Goal: Ask a question

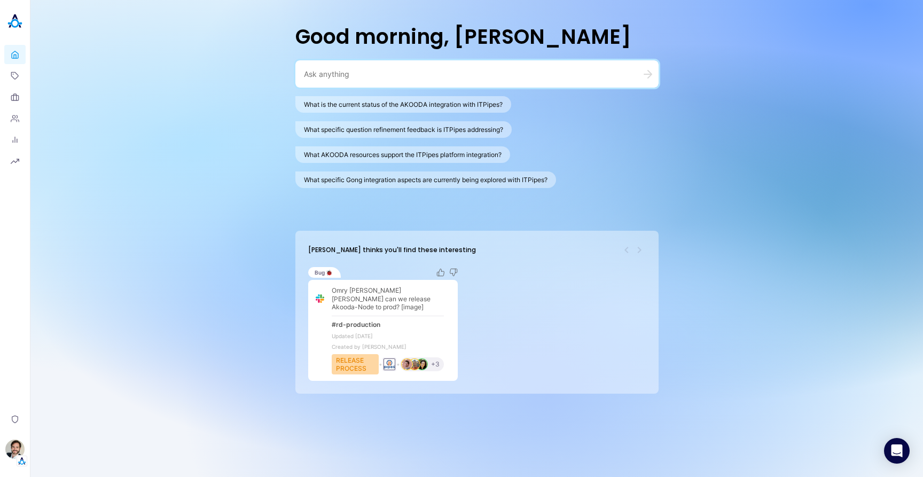
click at [248, 139] on div "Good morning, [PERSON_NAME] What is the current status of the AKOODA integratio…" at bounding box center [476, 238] width 893 height 477
click at [200, 240] on div "Good morning, [PERSON_NAME] What is the current status of the AKOODA integratio…" at bounding box center [476, 238] width 893 height 477
click at [213, 87] on div "Good morning, [PERSON_NAME] What is the current status of the AKOODA integratio…" at bounding box center [476, 238] width 893 height 477
click at [211, 100] on div "Good morning, [PERSON_NAME] What is the current status of the AKOODA integratio…" at bounding box center [476, 238] width 893 height 477
click at [214, 106] on div "Good morning, [PERSON_NAME] What is the current status of the AKOODA integratio…" at bounding box center [476, 238] width 893 height 477
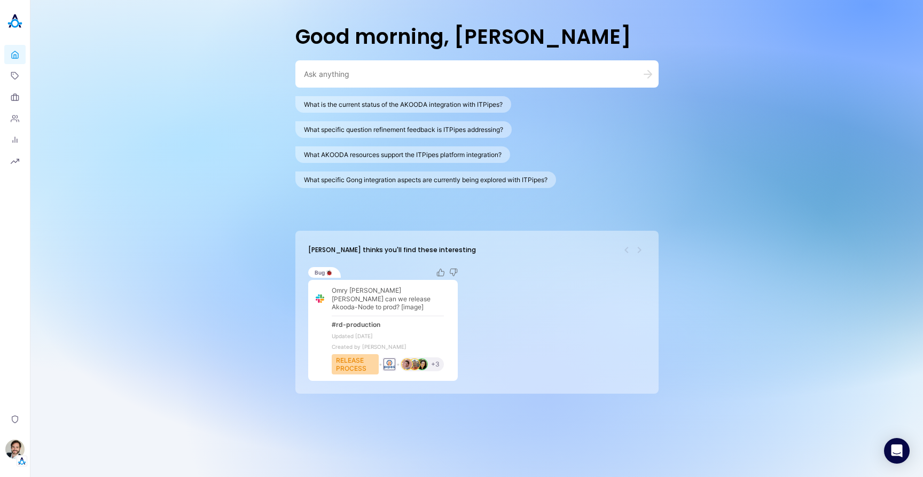
click at [208, 105] on div "Good morning, [PERSON_NAME] What is the current status of the AKOODA integratio…" at bounding box center [476, 238] width 893 height 477
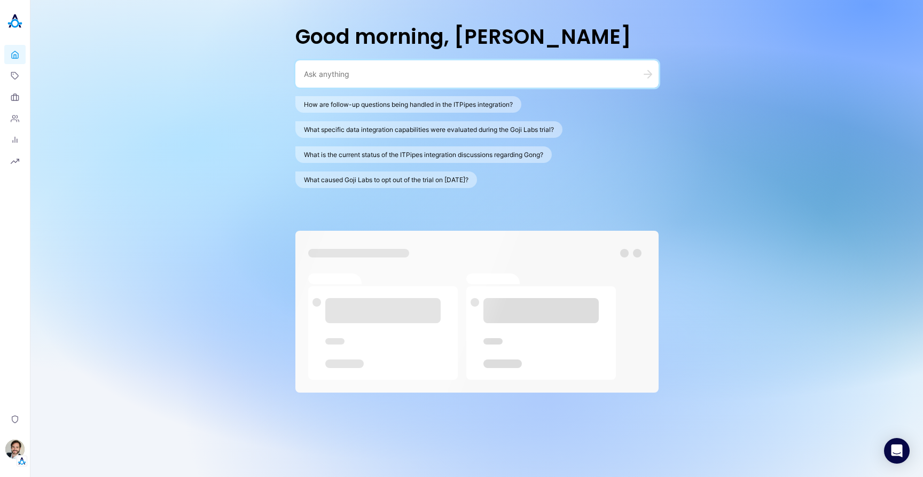
click at [169, 105] on div "Good morning, Stewart How are follow-up questions being handled in the ITPipes …" at bounding box center [476, 238] width 893 height 477
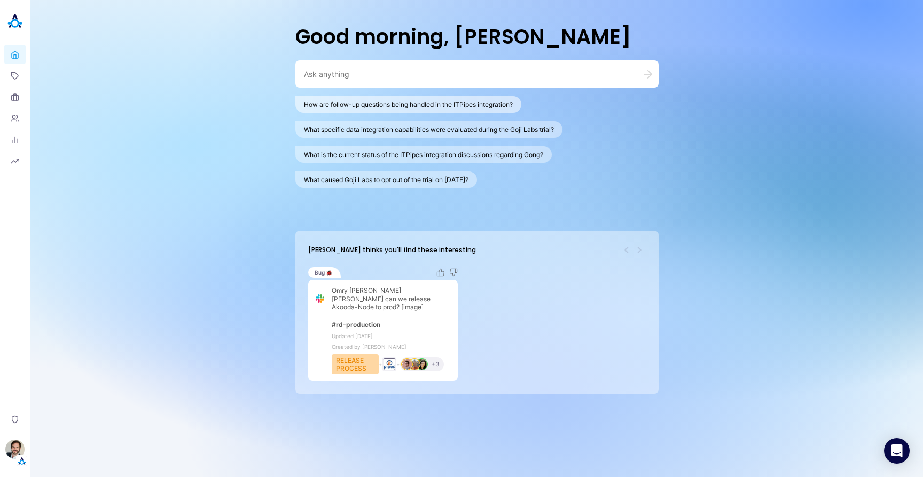
click at [355, 106] on button "How are follow-up questions being handled in the ITPipes integration?" at bounding box center [408, 104] width 226 height 17
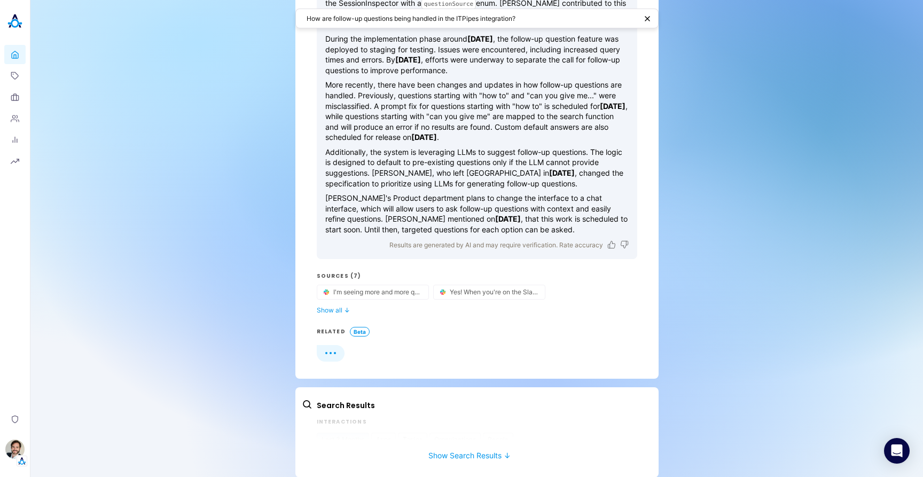
scroll to position [162, 0]
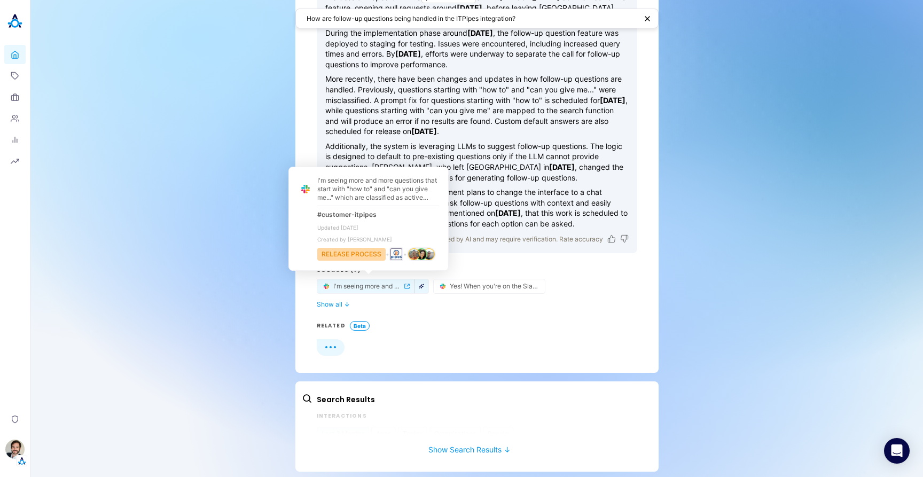
click at [419, 285] on icon "button" at bounding box center [421, 286] width 5 height 5
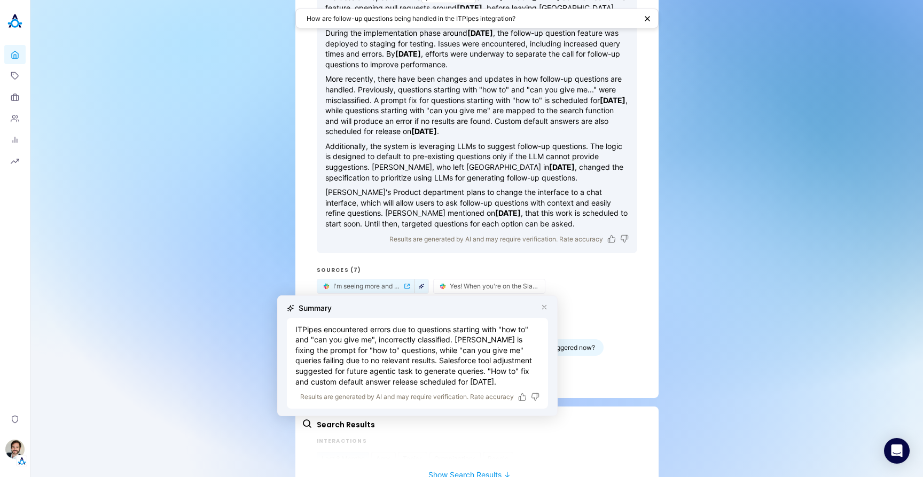
click at [544, 303] on div "Summary" at bounding box center [417, 308] width 261 height 11
click at [544, 304] on icon "button" at bounding box center [544, 306] width 7 height 7
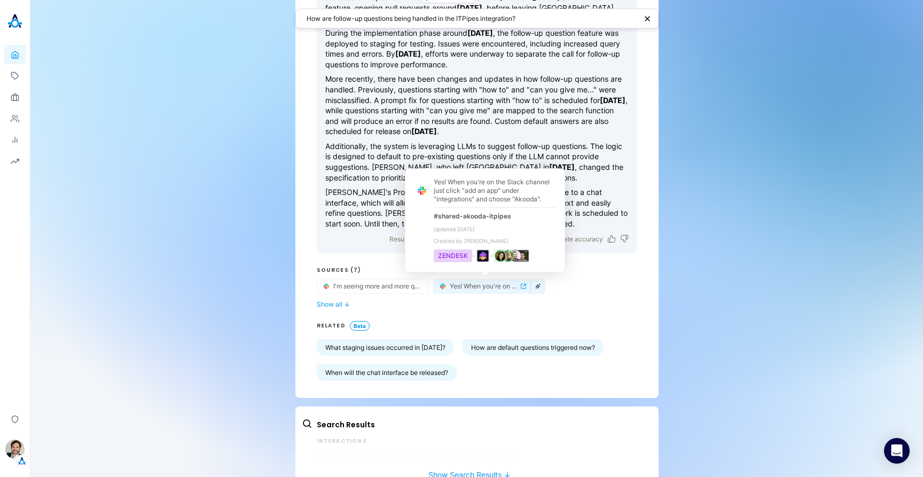
click at [535, 287] on icon "button" at bounding box center [537, 286] width 5 height 5
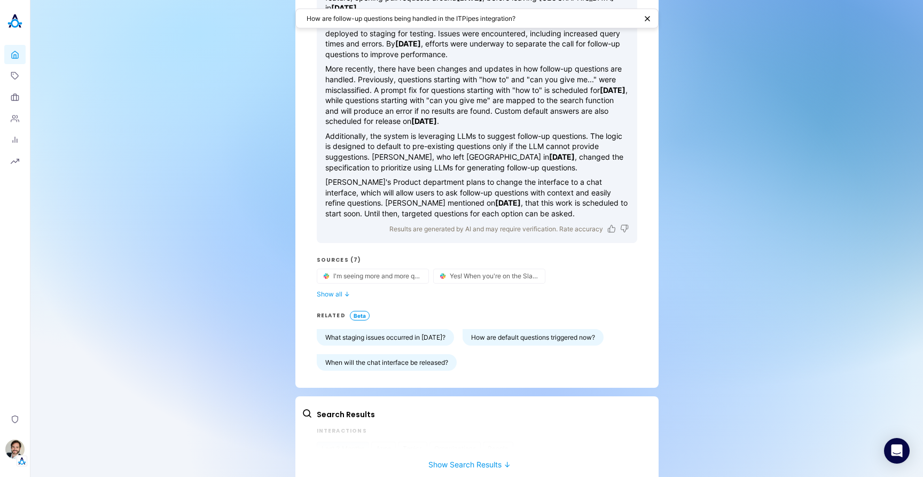
scroll to position [189, 0]
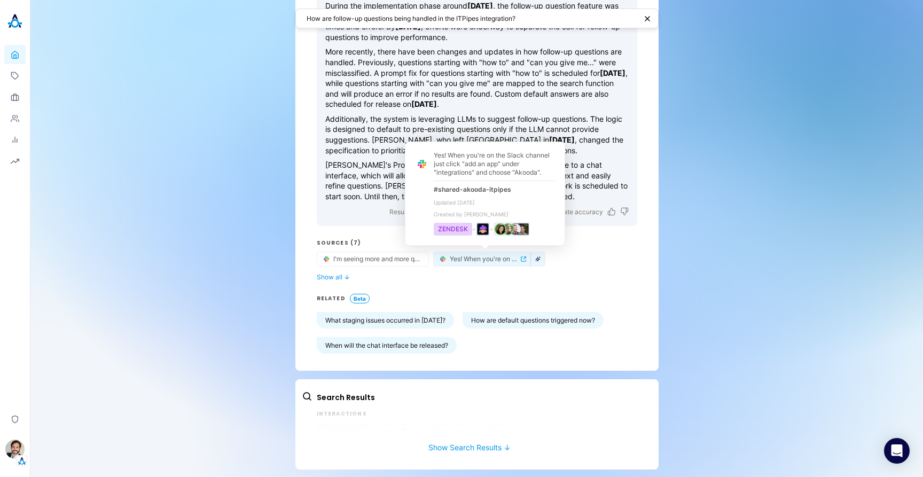
click at [535, 260] on icon "button" at bounding box center [537, 258] width 5 height 5
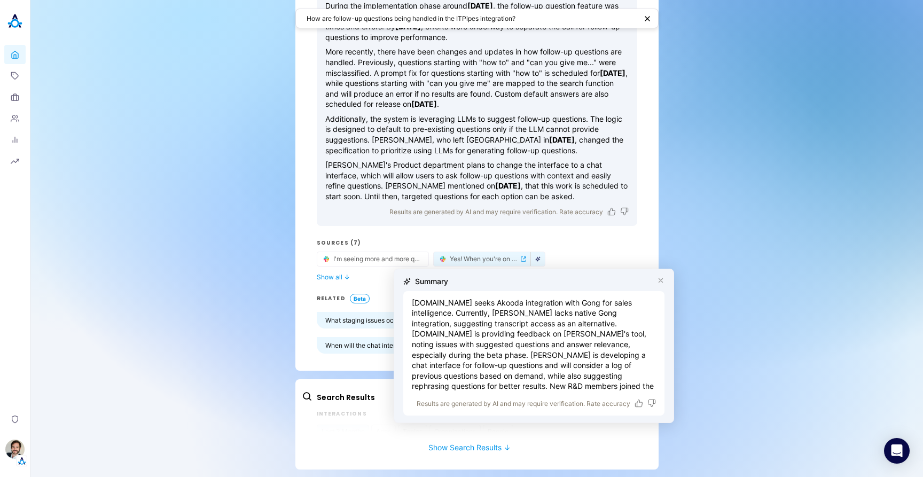
click at [660, 280] on icon "button" at bounding box center [661, 281] width 4 height 4
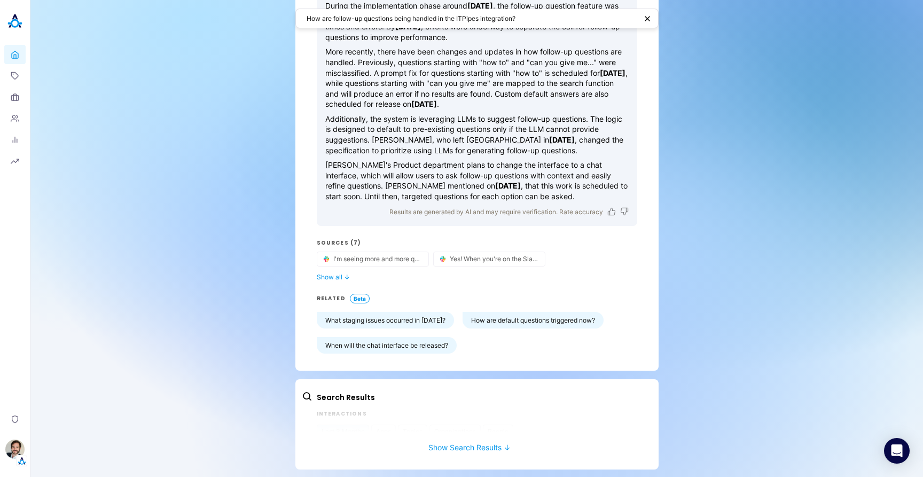
click at [700, 287] on div "How are follow-up questions being handled in the ITPipes integration? AI Answer…" at bounding box center [476, 144] width 893 height 667
click at [444, 442] on button "Show Search Results ↓" at bounding box center [469, 442] width 335 height 20
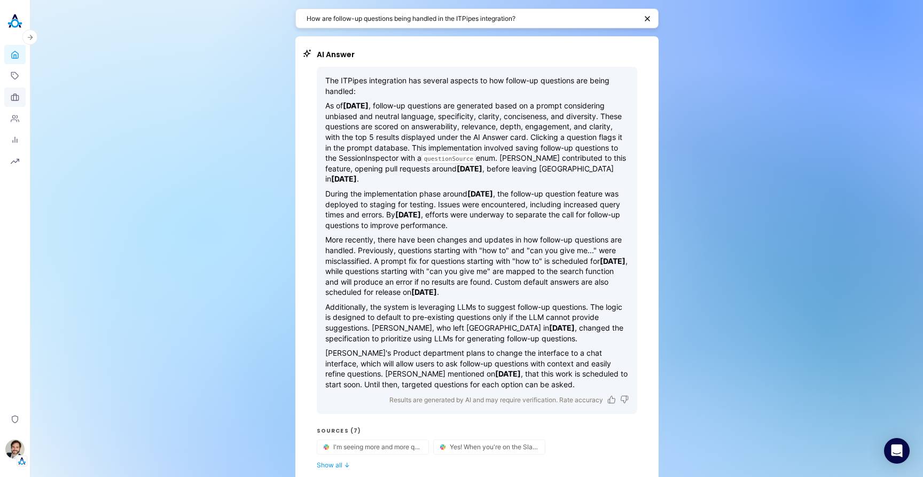
scroll to position [0, 0]
drag, startPoint x: 542, startPoint y: 16, endPoint x: 170, endPoint y: 12, distance: 371.8
click at [170, 12] on div "How are follow-up questions being handled in the ITPipes integration? AI Answer…" at bounding box center [476, 371] width 893 height 743
type textarea "Do we have a signed NDA with Walmart?"
